Goal: Task Accomplishment & Management: Use online tool/utility

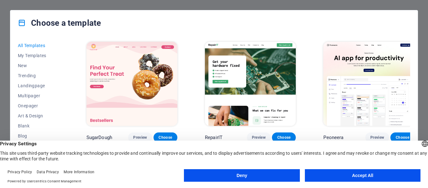
click at [361, 174] on button "Accept All" at bounding box center [363, 175] width 116 height 13
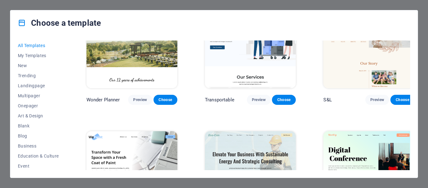
scroll to position [407, 0]
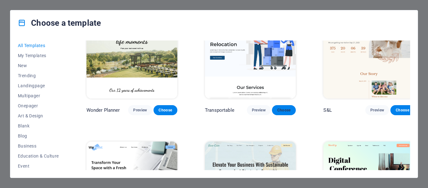
click at [277, 107] on span "Choose" at bounding box center [284, 109] width 14 height 5
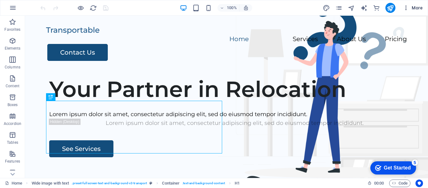
click at [407, 5] on icon "button" at bounding box center [406, 8] width 6 height 6
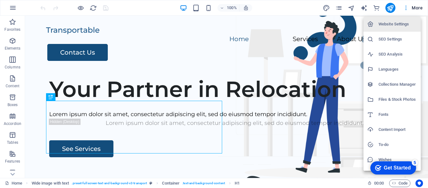
click at [407, 5] on div at bounding box center [214, 94] width 428 height 188
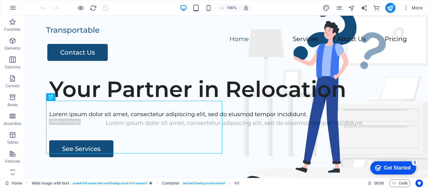
click at [379, 164] on icon "checkmark" at bounding box center [378, 167] width 6 height 6
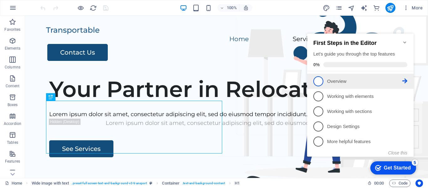
click at [338, 76] on link "1 Overview - incomplete" at bounding box center [360, 81] width 94 height 10
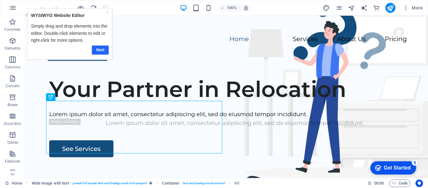
drag, startPoint x: 106, startPoint y: 52, endPoint x: 97, endPoint y: 43, distance: 12.6
click at [106, 52] on link "Next" at bounding box center [99, 49] width 17 height 9
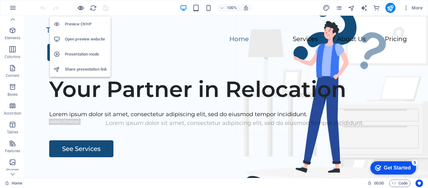
click at [81, 9] on icon "button" at bounding box center [80, 7] width 7 height 7
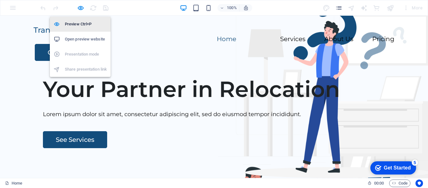
click at [86, 26] on h6 "Preview Ctrl+P" at bounding box center [86, 24] width 42 height 8
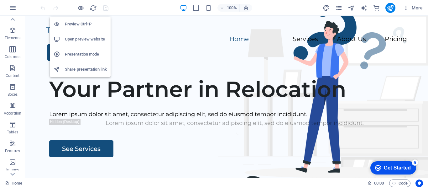
click at [98, 26] on h6 "Preview Ctrl+P" at bounding box center [86, 24] width 42 height 8
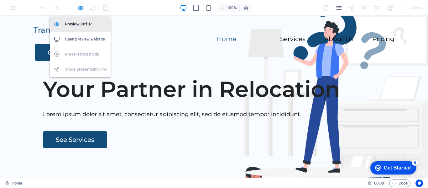
click at [98, 26] on h6 "Preview Ctrl+P" at bounding box center [86, 24] width 42 height 8
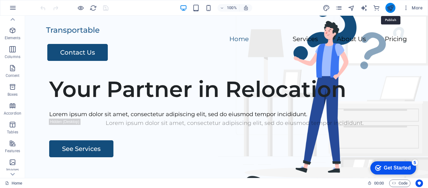
click at [392, 9] on icon "publish" at bounding box center [390, 7] width 7 height 7
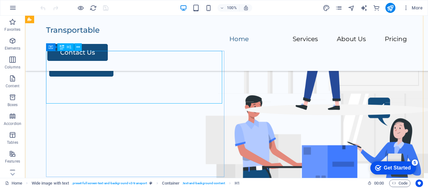
scroll to position [21, 0]
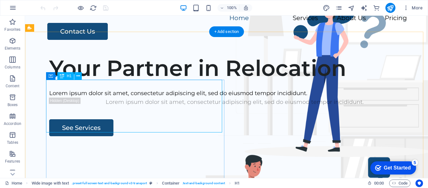
click at [180, 81] on div "Your Partner in Relocation" at bounding box center [234, 68] width 371 height 26
click at [159, 81] on div "Your Partner in Relocation" at bounding box center [234, 68] width 371 height 26
click at [173, 81] on div "Your Partner in Relocation" at bounding box center [234, 68] width 371 height 26
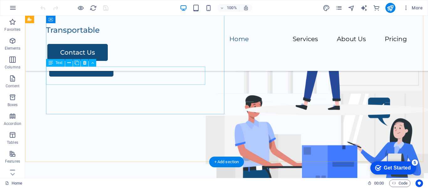
scroll to position [10, 0]
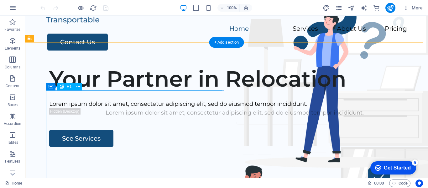
click at [146, 92] on div "Your Partner in Relocation" at bounding box center [234, 78] width 371 height 26
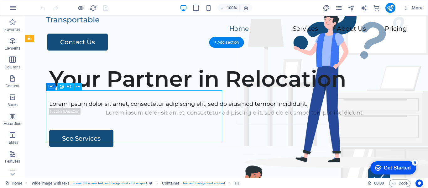
click at [150, 92] on div "Your Partner in Relocation" at bounding box center [234, 78] width 371 height 26
click at [170, 92] on div "Your Partner in Relocation" at bounding box center [234, 78] width 371 height 26
click at [101, 92] on div "Your Partner in Relocation" at bounding box center [234, 78] width 371 height 26
click at [115, 92] on div "Your Partner in Relocation" at bounding box center [234, 78] width 371 height 26
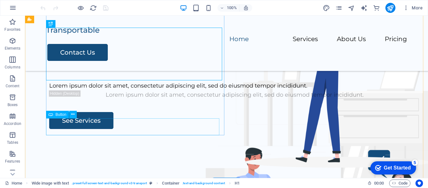
scroll to position [84, 0]
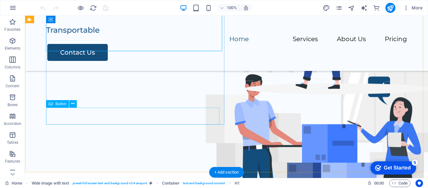
click at [76, 55] on div "See Services" at bounding box center [234, 47] width 371 height 17
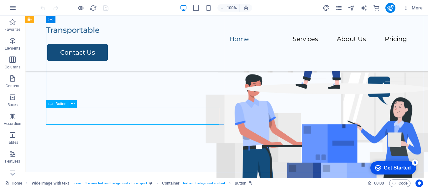
click at [66, 104] on span "Button" at bounding box center [60, 104] width 11 height 4
click at [62, 104] on span "Button" at bounding box center [60, 104] width 11 height 4
click at [75, 105] on button at bounding box center [73, 104] width 8 height 8
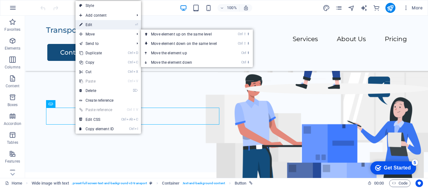
click at [95, 24] on link "⏎ Edit" at bounding box center [96, 24] width 42 height 9
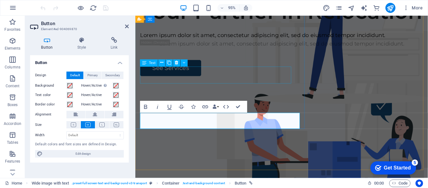
scroll to position [26, 0]
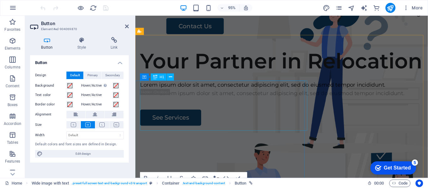
click at [201, 76] on div "Your Partner in Relocation" at bounding box center [289, 63] width 298 height 26
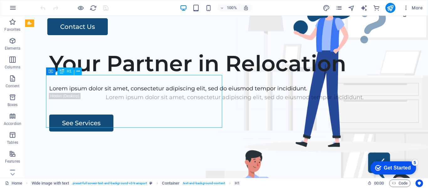
drag, startPoint x: 179, startPoint y: 121, endPoint x: 174, endPoint y: 115, distance: 8.0
click at [179, 76] on div "Your Partner in Relocation" at bounding box center [234, 63] width 371 height 26
click at [167, 76] on div "Your Partner in Relocation" at bounding box center [234, 63] width 371 height 26
click at [84, 72] on div "Container" at bounding box center [66, 71] width 40 height 8
drag, startPoint x: 81, startPoint y: 72, endPoint x: 74, endPoint y: 72, distance: 7.2
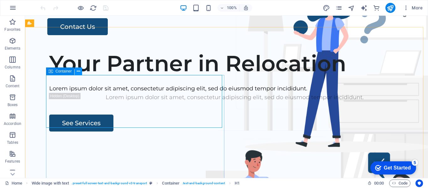
click at [80, 72] on button at bounding box center [79, 71] width 8 height 8
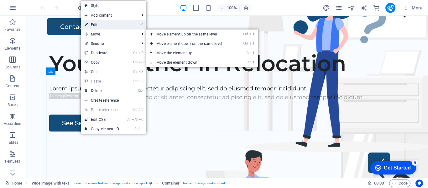
click at [112, 27] on link "⏎ Edit" at bounding box center [102, 24] width 42 height 9
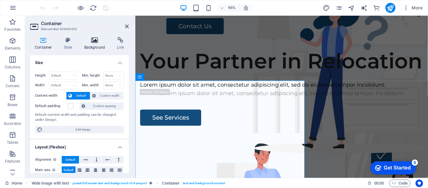
click at [105, 46] on h4 "Background" at bounding box center [96, 43] width 33 height 13
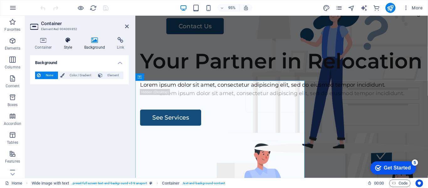
click at [68, 40] on icon at bounding box center [68, 40] width 18 height 6
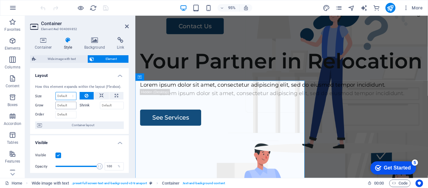
drag, startPoint x: 65, startPoint y: 95, endPoint x: 65, endPoint y: 103, distance: 7.8
click at [65, 95] on select "Default auto px % 1/1 1/2 1/3 1/4 1/5 1/6 1/7 1/8 1/9 1/10" at bounding box center [66, 96] width 20 height 8
click at [66, 111] on input "Order" at bounding box center [65, 115] width 21 height 8
click at [94, 107] on label "Shrink" at bounding box center [90, 105] width 20 height 8
click at [100, 107] on input "Shrink" at bounding box center [112, 105] width 24 height 8
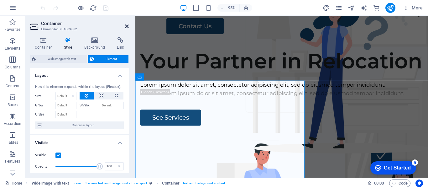
click at [128, 28] on icon at bounding box center [127, 26] width 4 height 5
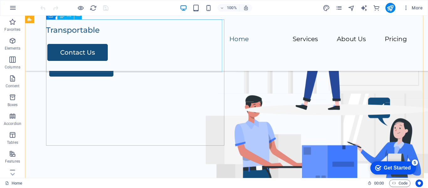
scroll to position [0, 0]
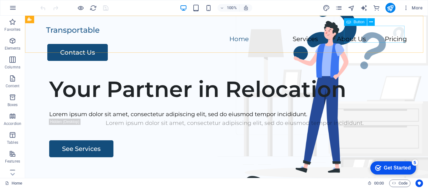
click at [355, 21] on span "Button" at bounding box center [358, 22] width 11 height 4
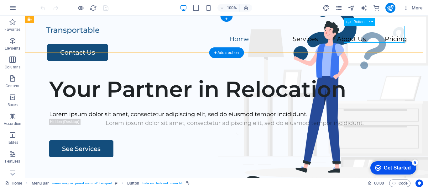
drag, startPoint x: 366, startPoint y: 39, endPoint x: 359, endPoint y: 33, distance: 9.3
click at [363, 44] on div "Contact Us" at bounding box center [227, 52] width 360 height 17
click at [373, 24] on button at bounding box center [371, 22] width 8 height 8
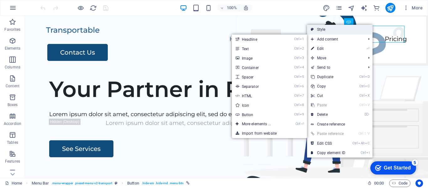
click at [320, 29] on link "Style" at bounding box center [339, 29] width 65 height 9
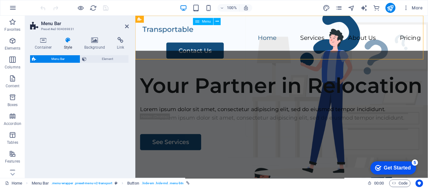
select select "rem"
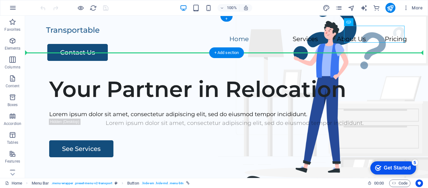
drag, startPoint x: 113, startPoint y: 45, endPoint x: 224, endPoint y: 55, distance: 111.4
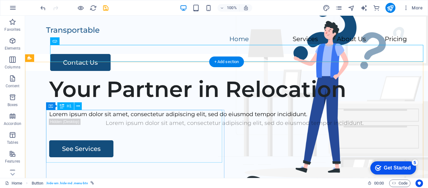
drag, startPoint x: 249, startPoint y: 80, endPoint x: 218, endPoint y: 121, distance: 51.2
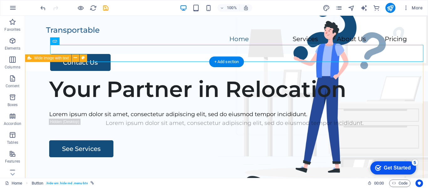
click at [131, 90] on div "Your Partner in Relocation Lorem ipsum dolor sit amet, consectetur adipiscing e…" at bounding box center [226, 191] width 403 height 240
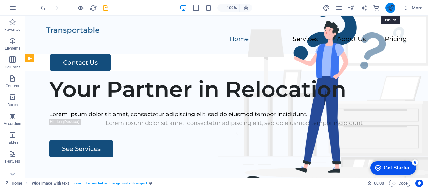
click at [393, 8] on icon "publish" at bounding box center [390, 7] width 7 height 7
